Goal: Use online tool/utility: Utilize a website feature to perform a specific function

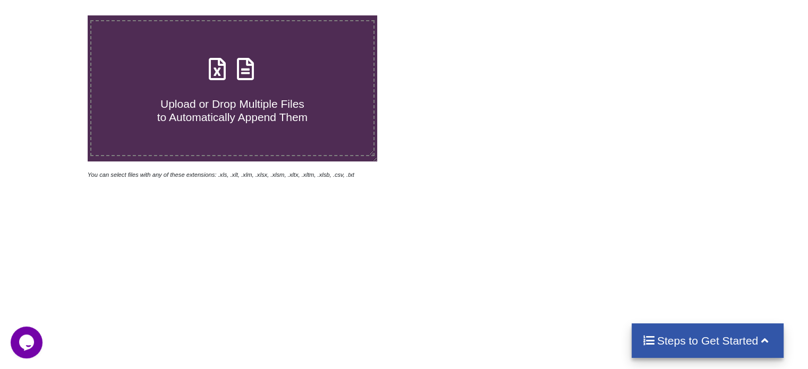
click at [251, 75] on icon at bounding box center [245, 64] width 27 height 22
click at [55, 15] on input "Upload or Drop Multiple Files to Automatically Append Them" at bounding box center [55, 15] width 0 height 0
type input "C:\fakepath\Task-report-27-09-2025T13_56.csv"
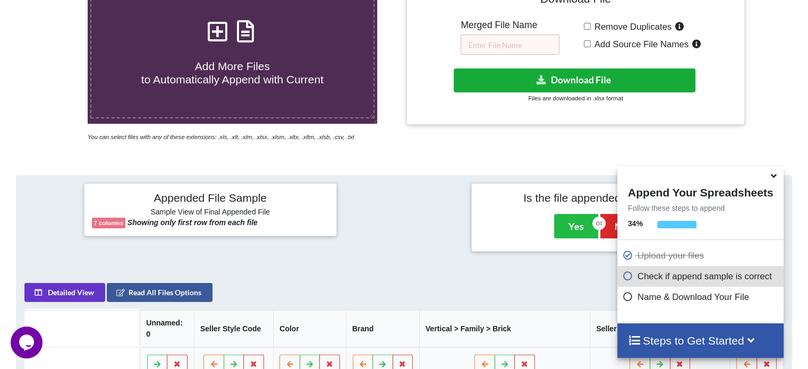
scroll to position [207, 0]
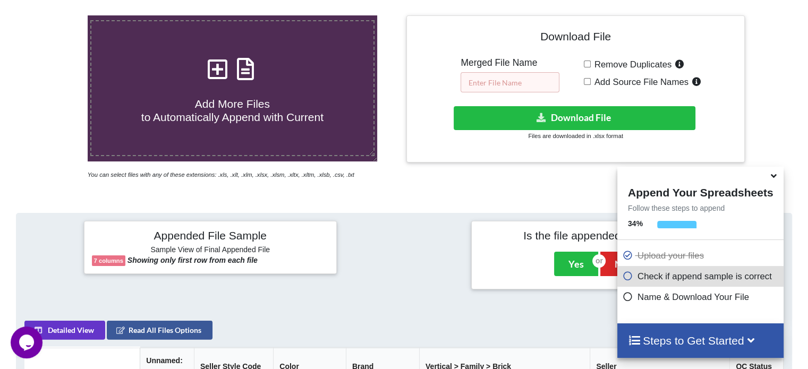
click at [520, 78] on input "text" at bounding box center [510, 82] width 99 height 20
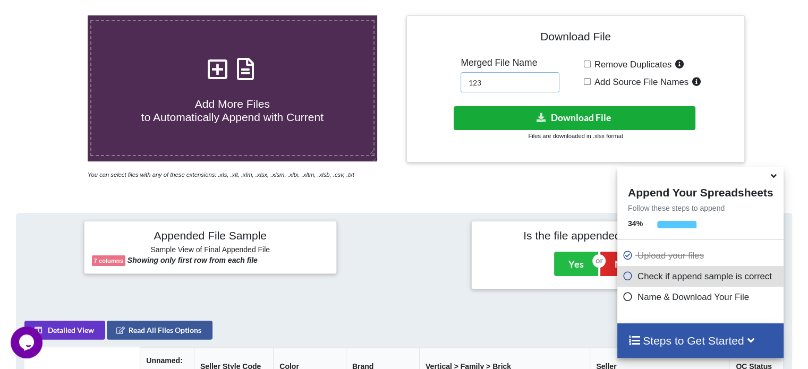
type input "123"
click at [515, 114] on button "Download File" at bounding box center [575, 118] width 242 height 24
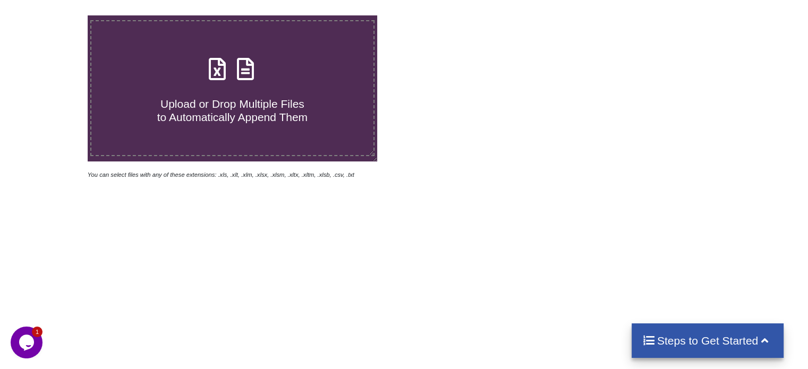
click at [241, 75] on icon at bounding box center [245, 64] width 27 height 22
click at [55, 15] on input "Upload or Drop Multiple Files to Automatically Append Them" at bounding box center [55, 15] width 0 height 0
type input "C:\fakepath\Task-report-27-09-2025T14_10.csv"
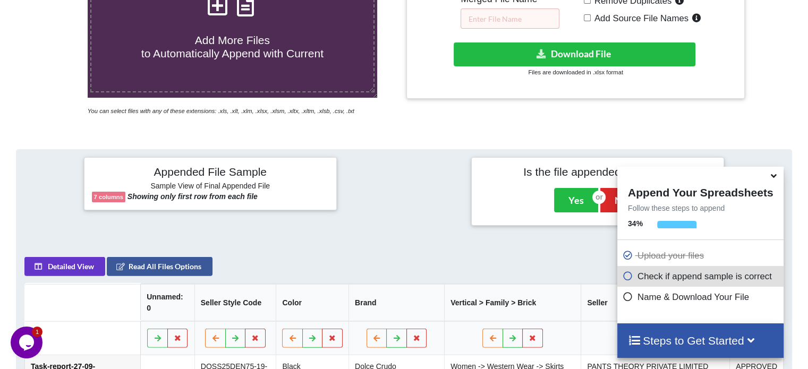
scroll to position [154, 0]
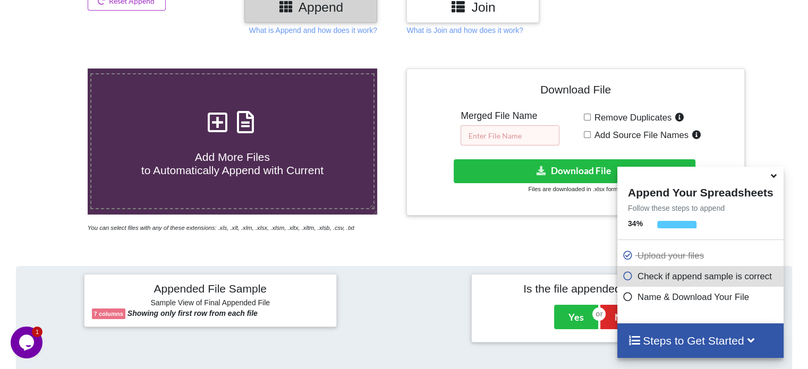
click at [516, 127] on input "text" at bounding box center [510, 135] width 99 height 20
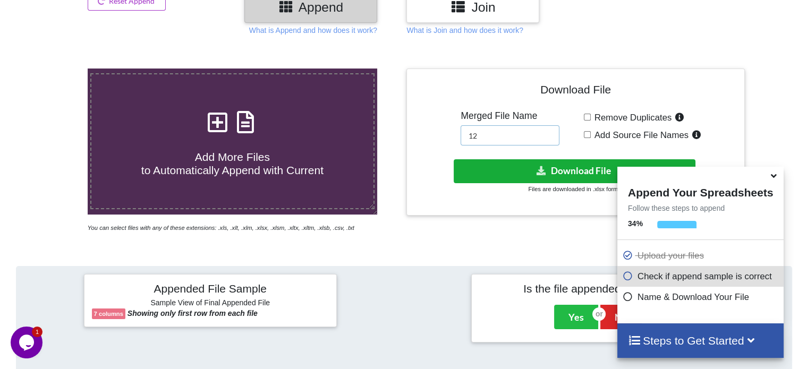
type input "12"
click at [513, 166] on button "Download File" at bounding box center [575, 171] width 242 height 24
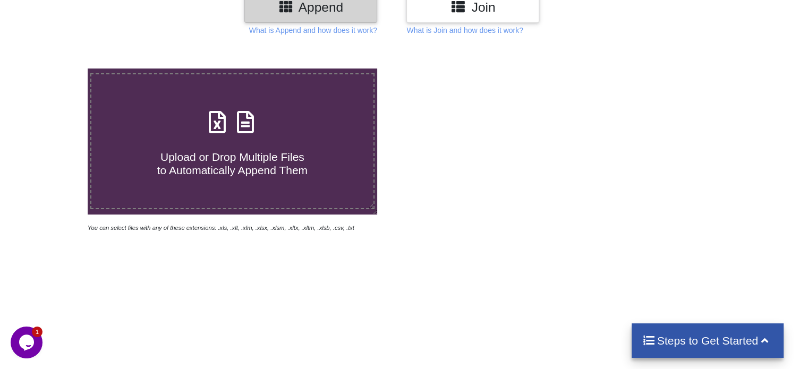
click at [251, 124] on icon at bounding box center [245, 117] width 27 height 22
click at [55, 69] on input "Upload or Drop Multiple Files to Automatically Append Them" at bounding box center [55, 69] width 0 height 0
type input "C:\fakepath\Task-report-27-09-2025T14_16.csv"
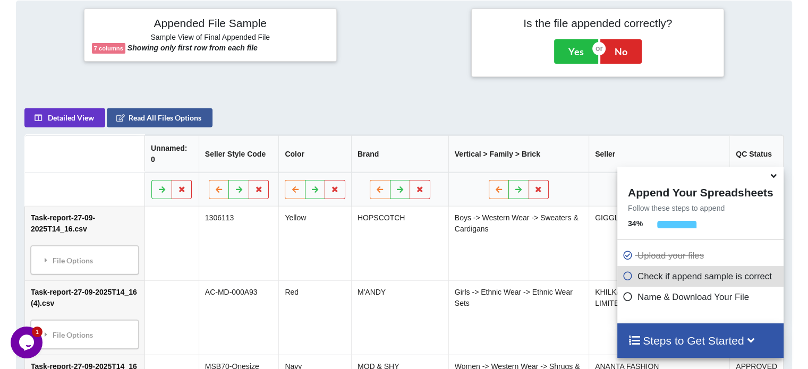
scroll to position [207, 0]
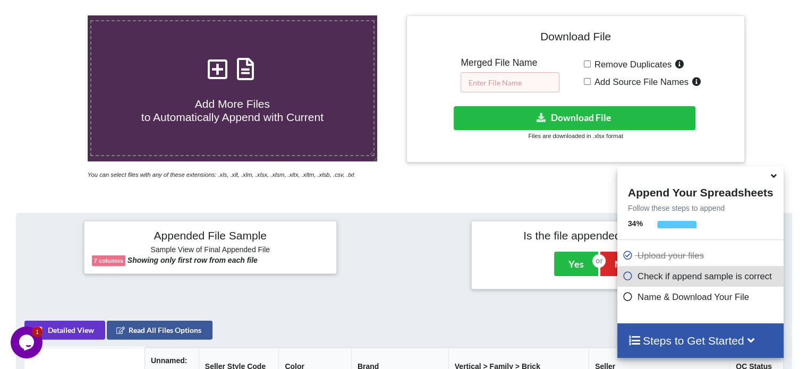
click at [495, 79] on input "text" at bounding box center [510, 82] width 99 height 20
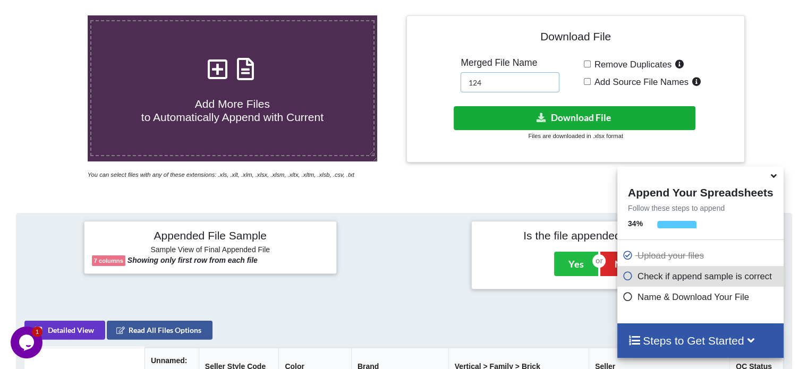
type input "124"
click at [528, 112] on button "Download File" at bounding box center [575, 118] width 242 height 24
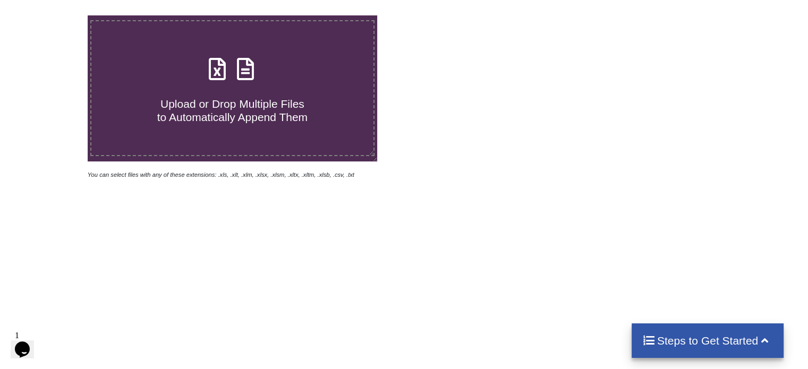
click at [245, 75] on icon at bounding box center [245, 64] width 27 height 22
click at [55, 15] on input "Upload or Drop Multiple Files to Automatically Append Them" at bounding box center [55, 15] width 0 height 0
type input "C:\fakepath\Task-report-27-09-2025T14_20 (6).csv"
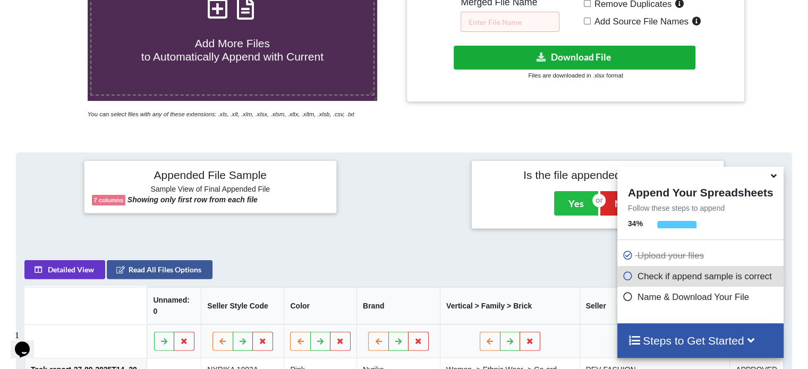
scroll to position [207, 0]
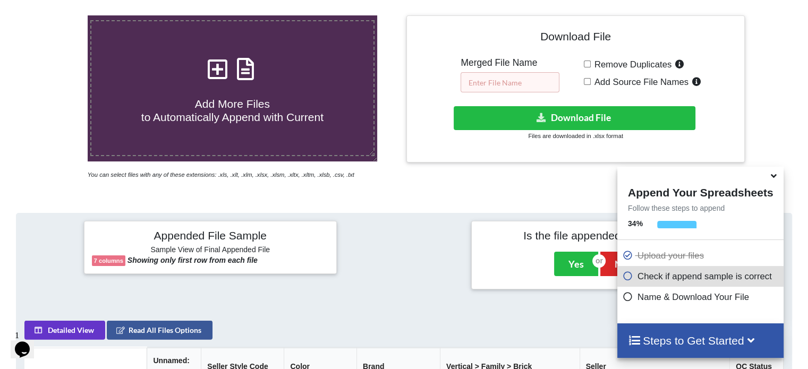
click at [531, 81] on input "text" at bounding box center [510, 82] width 99 height 20
type input "123"
click at [534, 102] on div "Download File Merged File Name 123 Remove Duplicates Add Source File Names Down…" at bounding box center [575, 88] width 322 height 131
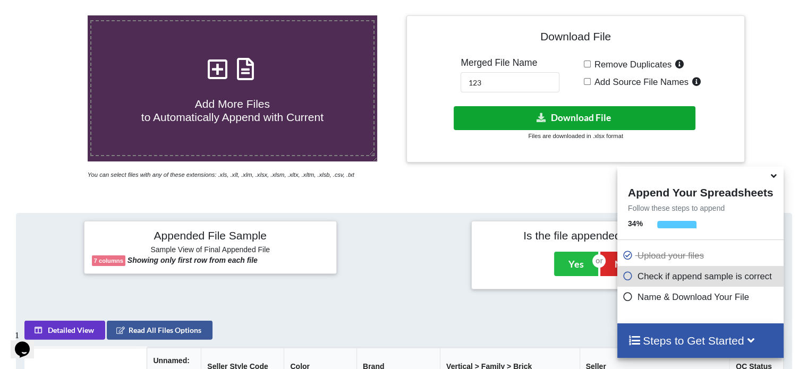
click at [531, 118] on button "Download File" at bounding box center [575, 118] width 242 height 24
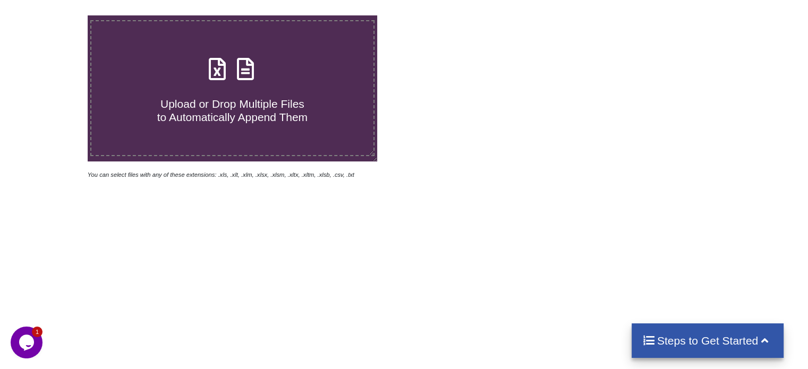
click at [251, 67] on icon at bounding box center [245, 64] width 27 height 22
click at [55, 15] on input "Upload or Drop Multiple Files to Automatically Append Them" at bounding box center [55, 15] width 0 height 0
type input "C:\fakepath\Task-report-27-09-2025T14_26.csv"
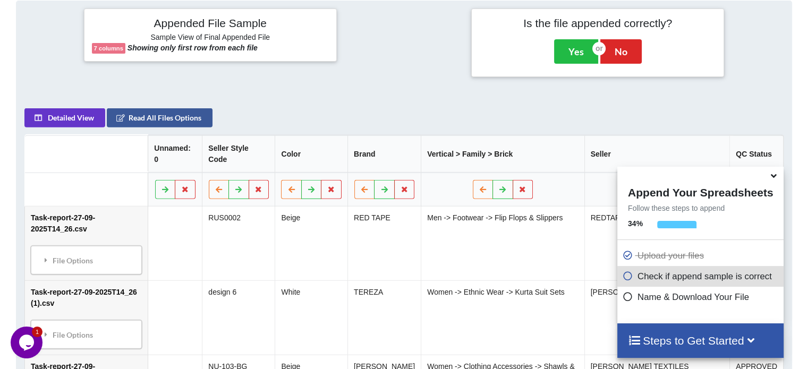
scroll to position [207, 0]
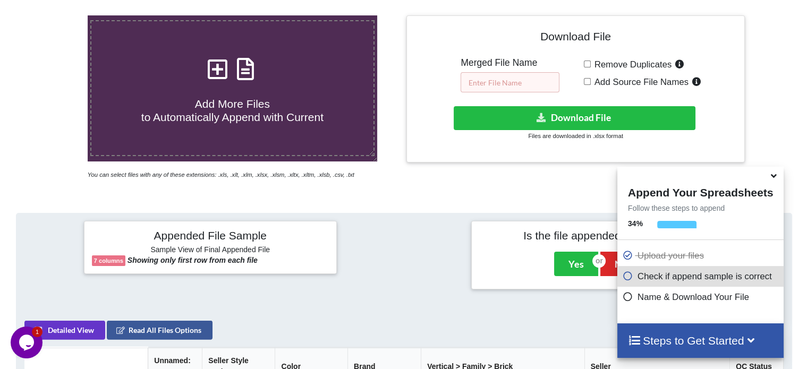
click at [510, 81] on input "text" at bounding box center [510, 82] width 99 height 20
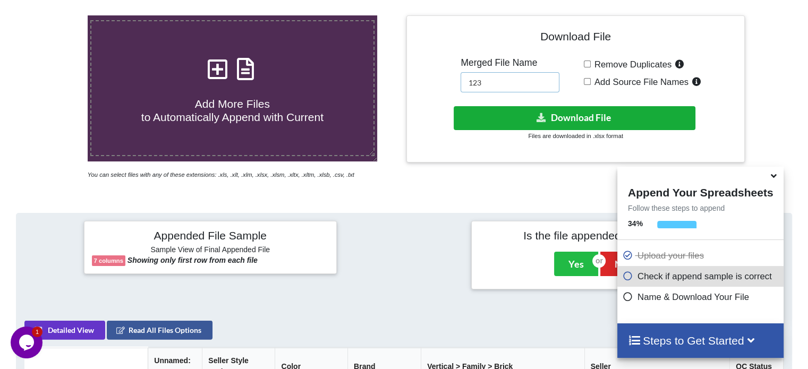
type input "123"
click at [516, 112] on button "Download File" at bounding box center [575, 118] width 242 height 24
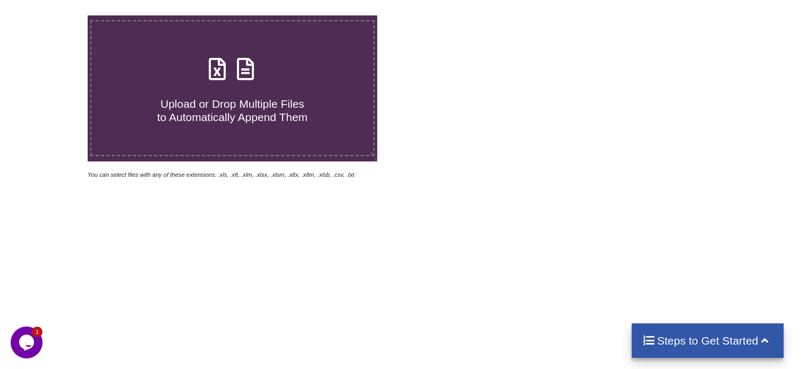
click at [235, 66] on icon at bounding box center [245, 64] width 27 height 22
click at [55, 15] on input "Upload or Drop Multiple Files to Automatically Append Them" at bounding box center [55, 15] width 0 height 0
type input "C:\fakepath\Task-report-27-09-2025T14_30.csv"
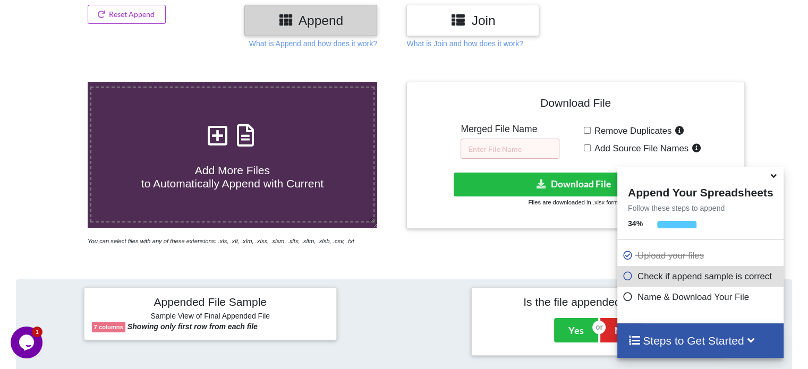
scroll to position [100, 0]
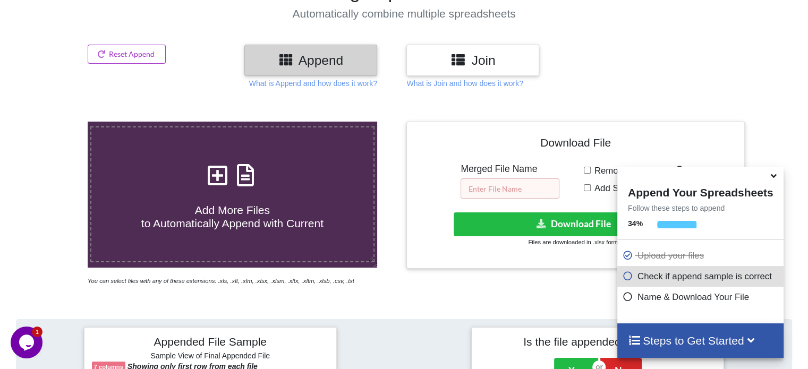
click at [520, 190] on input "text" at bounding box center [510, 188] width 99 height 20
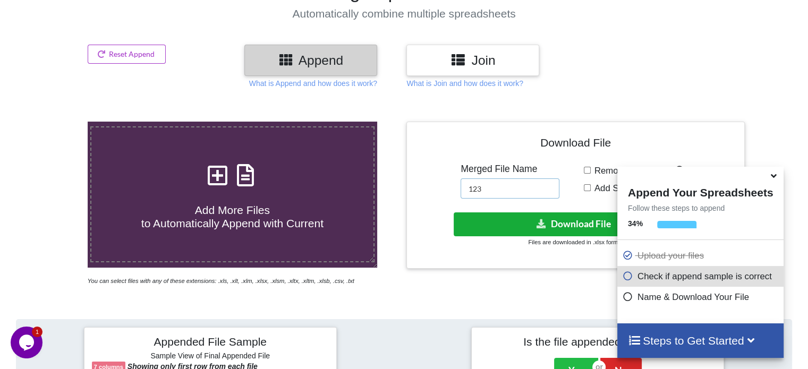
type input "123"
click at [506, 223] on button "Download File" at bounding box center [575, 224] width 242 height 24
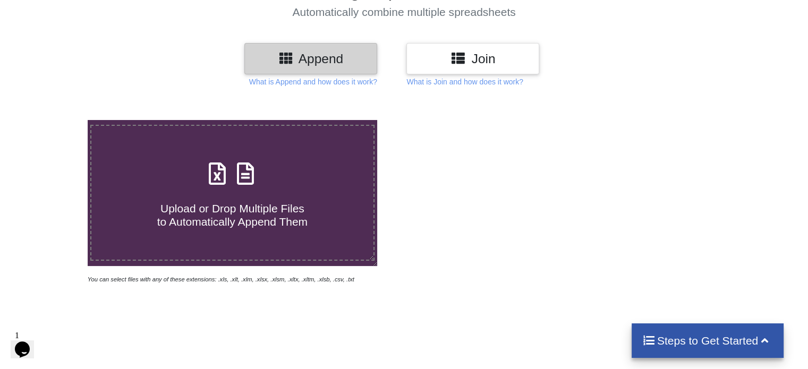
click at [246, 186] on span at bounding box center [232, 174] width 56 height 25
click at [55, 120] on input "Upload or Drop Multiple Files to Automatically Append Them" at bounding box center [55, 120] width 0 height 0
type input "C:\fakepath\Task-report-27-09-2025T14_37.csv"
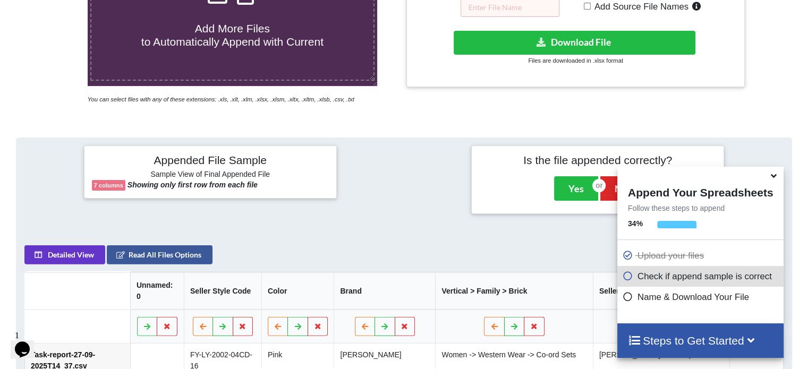
scroll to position [154, 0]
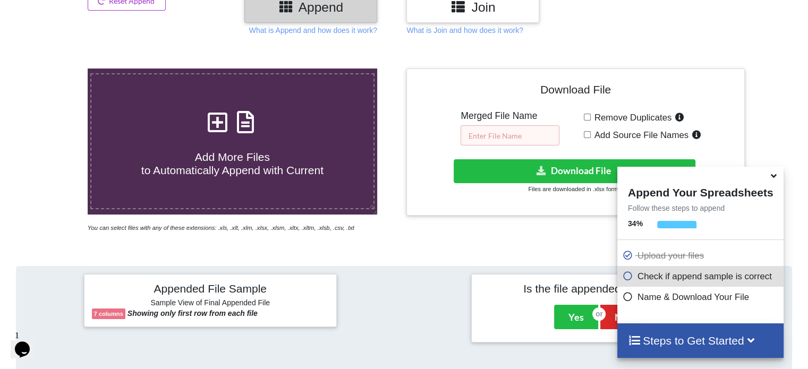
click at [497, 133] on input "text" at bounding box center [510, 135] width 99 height 20
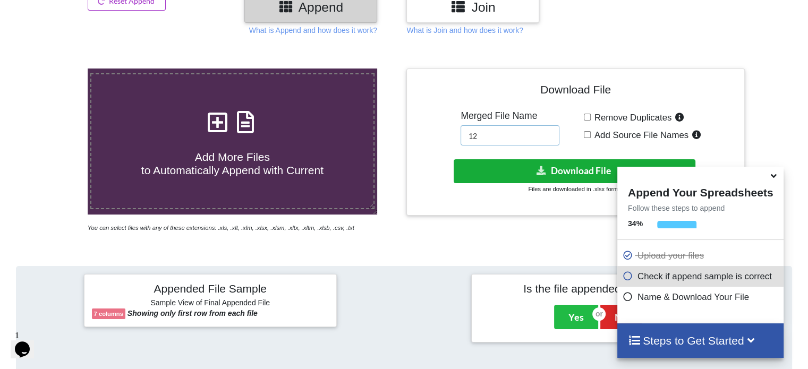
type input "12"
click at [491, 167] on button "Download File" at bounding box center [575, 171] width 242 height 24
